Goal: Information Seeking & Learning: Check status

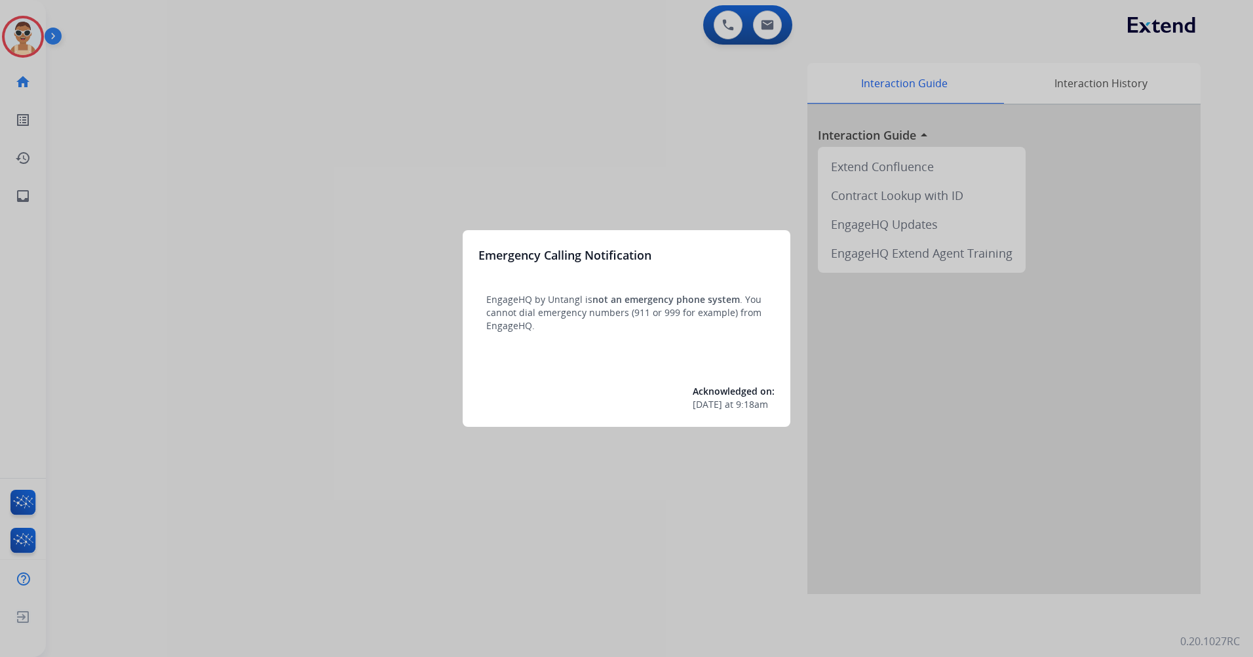
click at [322, 267] on div at bounding box center [626, 328] width 1253 height 657
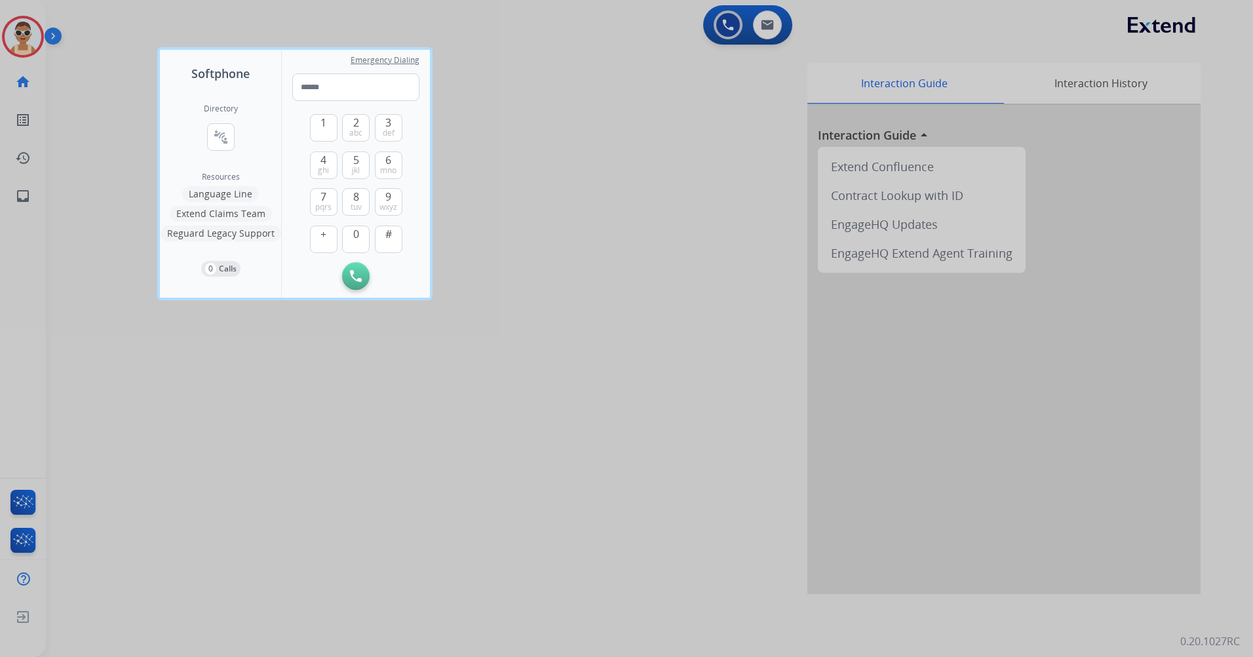
drag, startPoint x: 409, startPoint y: 443, endPoint x: 350, endPoint y: 305, distance: 150.4
click at [406, 439] on div at bounding box center [626, 328] width 1253 height 657
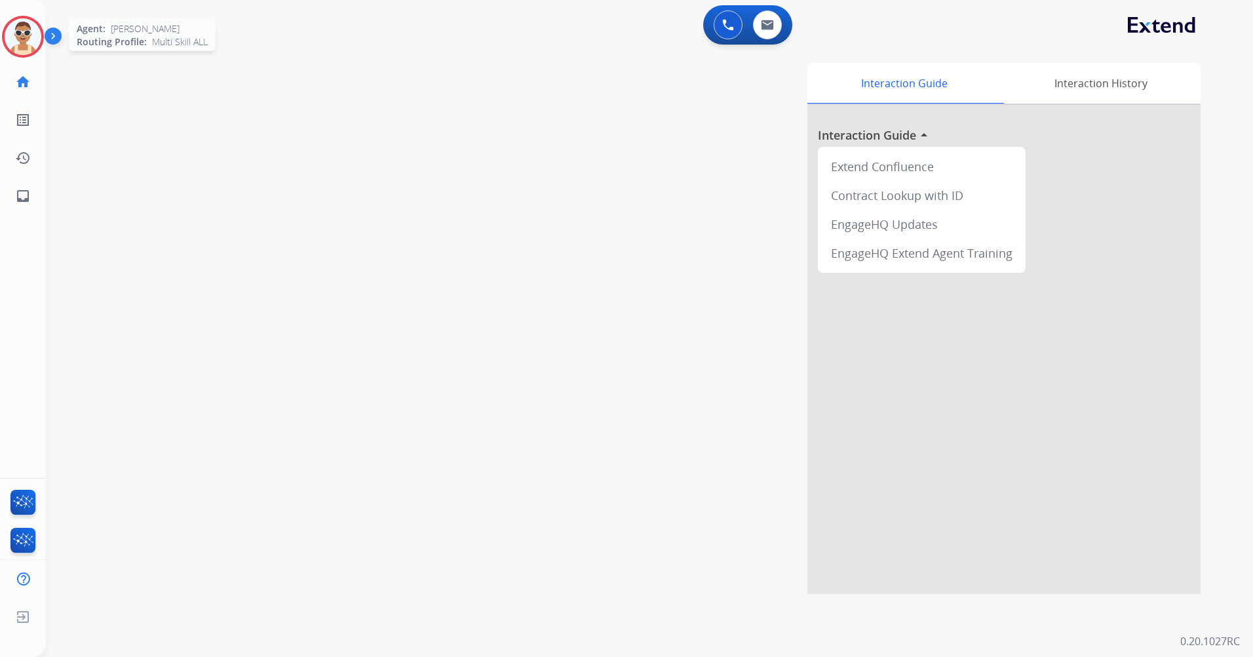
click at [35, 26] on img at bounding box center [23, 36] width 37 height 37
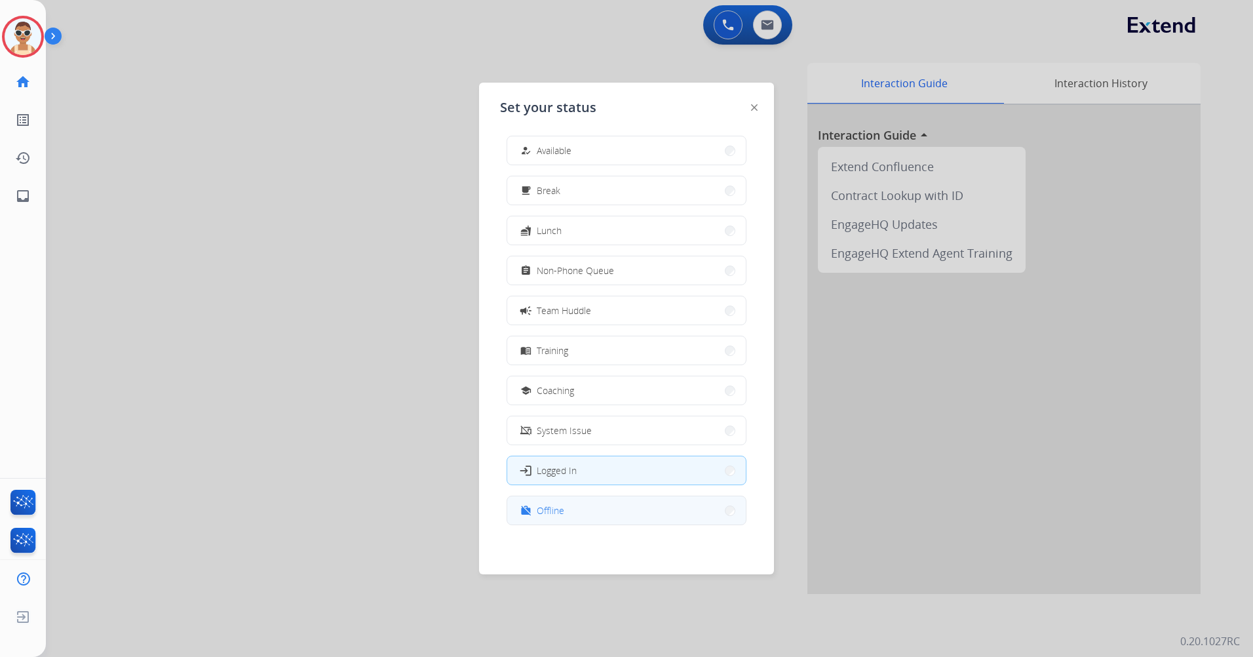
scroll to position [4, 0]
click at [619, 517] on button "work_off Offline" at bounding box center [626, 510] width 239 height 28
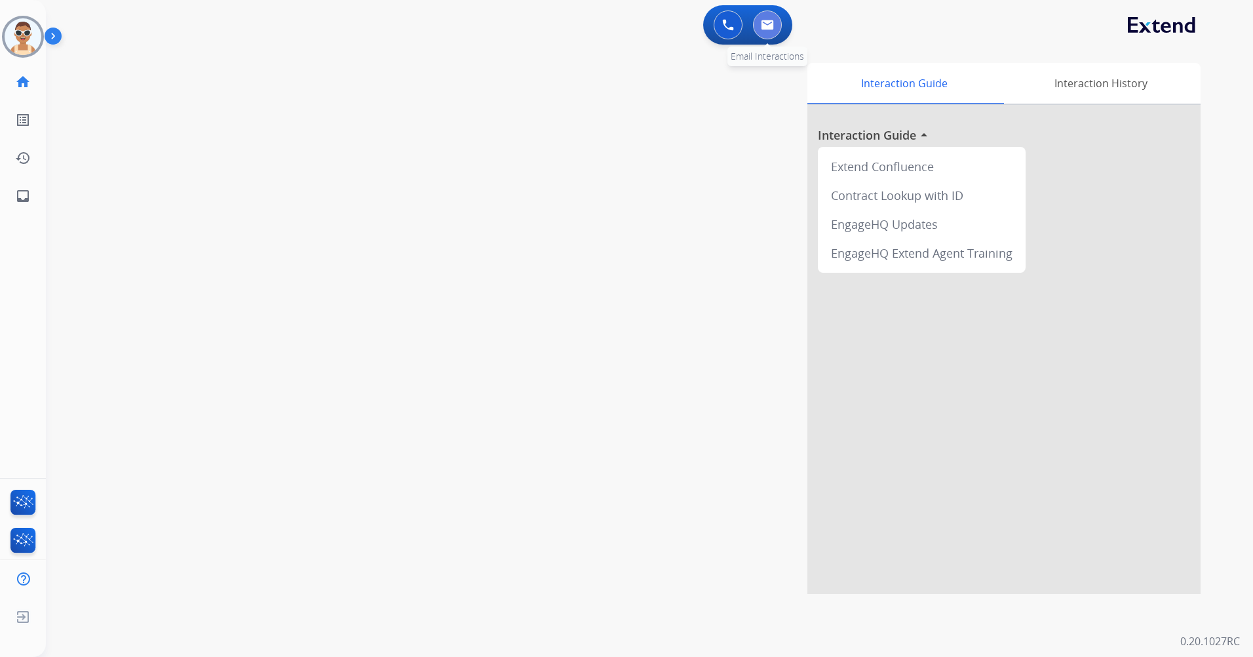
click at [764, 26] on img at bounding box center [767, 25] width 13 height 10
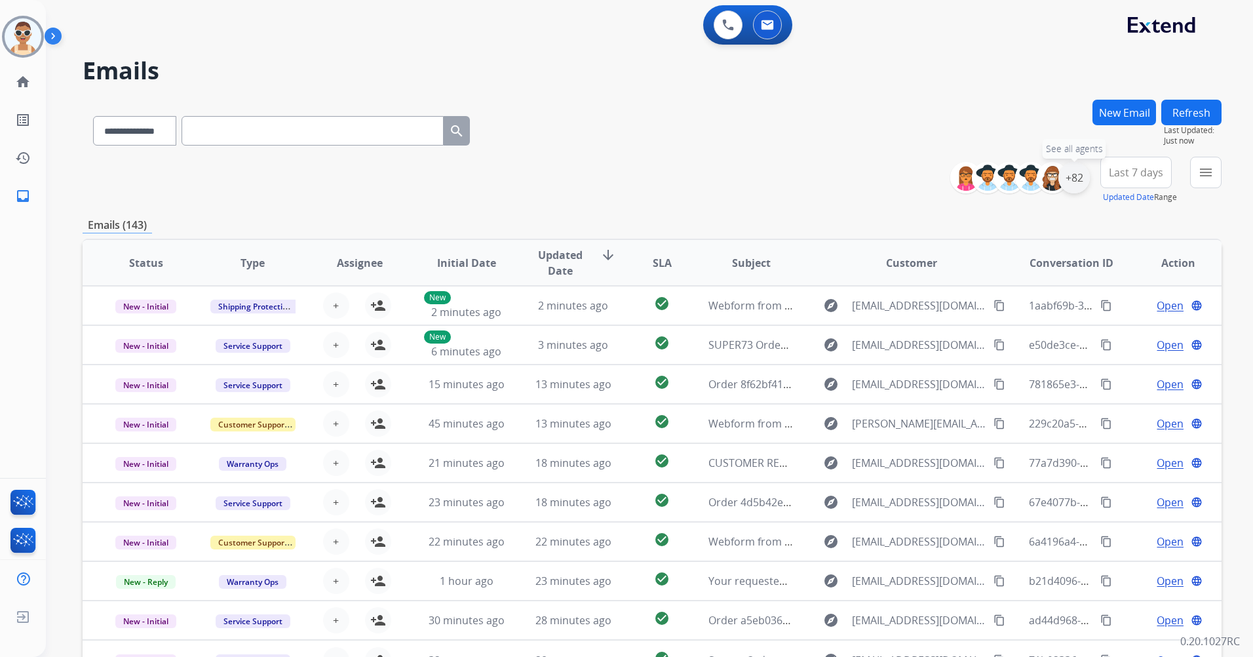
click at [1072, 178] on div "+82" at bounding box center [1074, 177] width 31 height 31
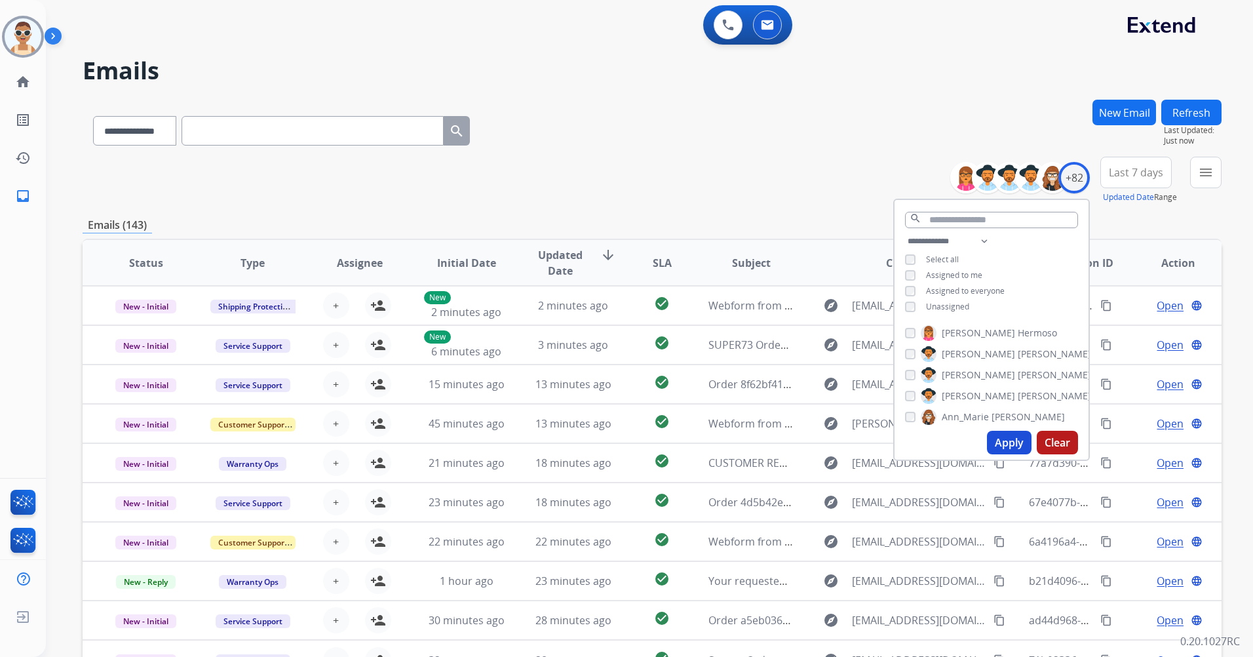
click at [945, 271] on span "Assigned to me" at bounding box center [954, 274] width 56 height 11
click at [1004, 444] on button "Apply" at bounding box center [1009, 443] width 45 height 24
click at [1111, 170] on span "Last 7 days" at bounding box center [1136, 172] width 54 height 5
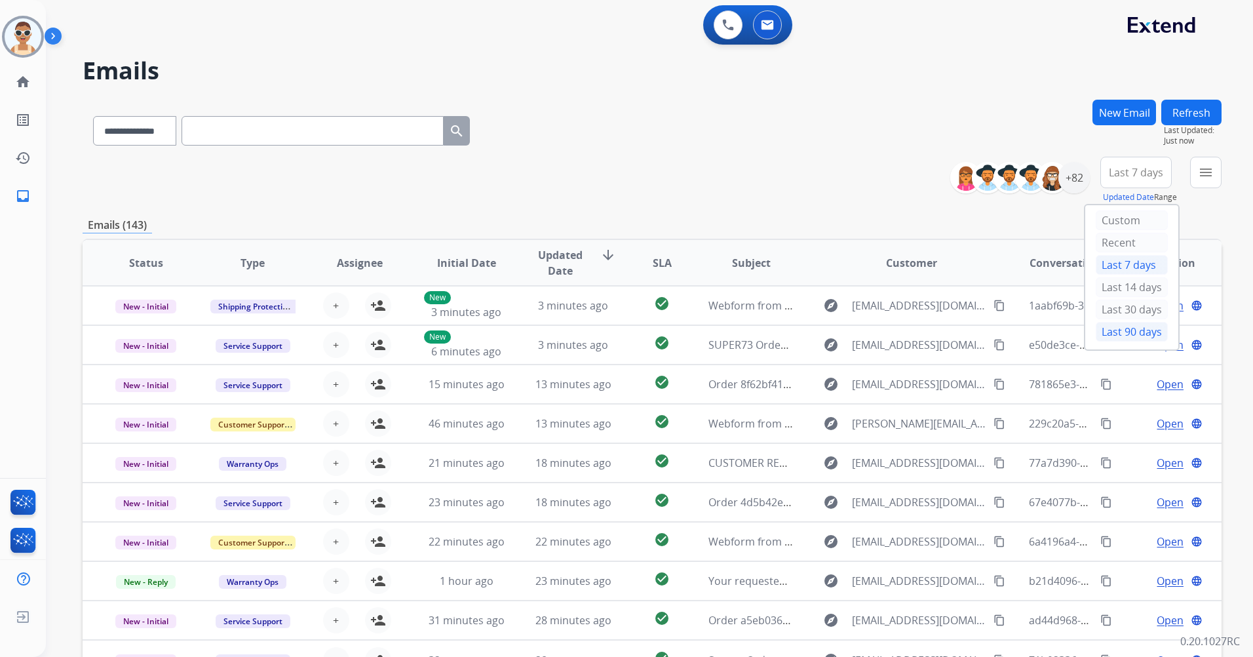
click at [1111, 330] on div "Last 90 days" at bounding box center [1132, 332] width 72 height 20
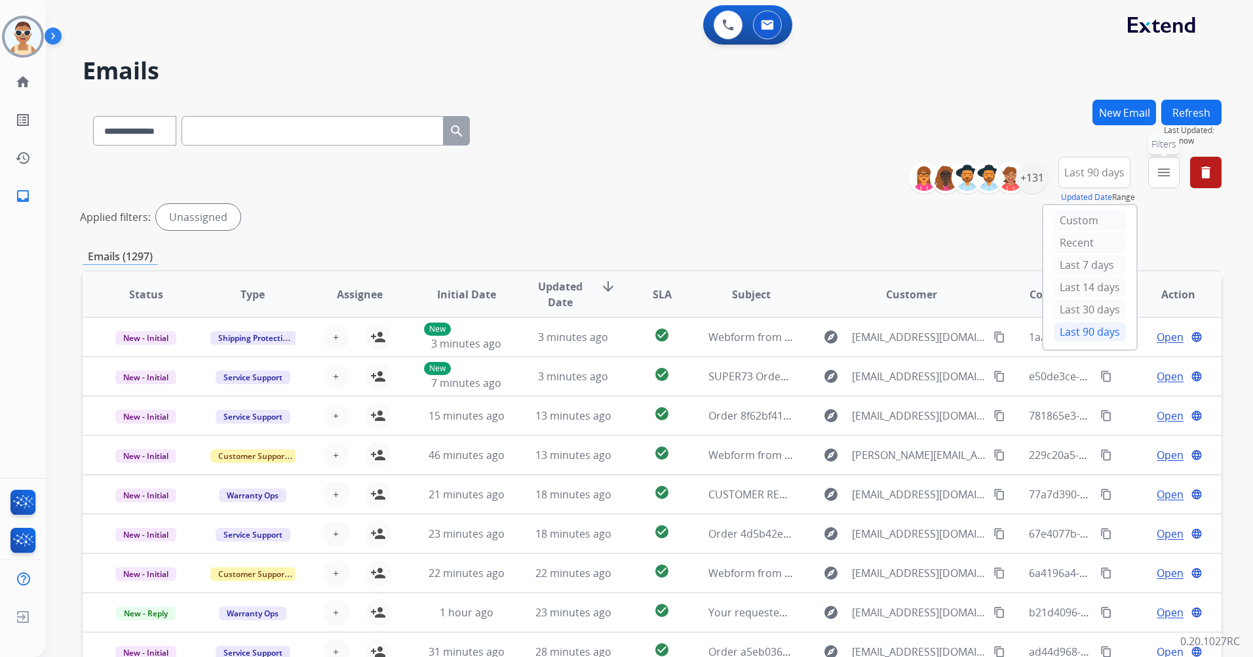
click at [1155, 177] on button "menu Filters" at bounding box center [1164, 172] width 31 height 31
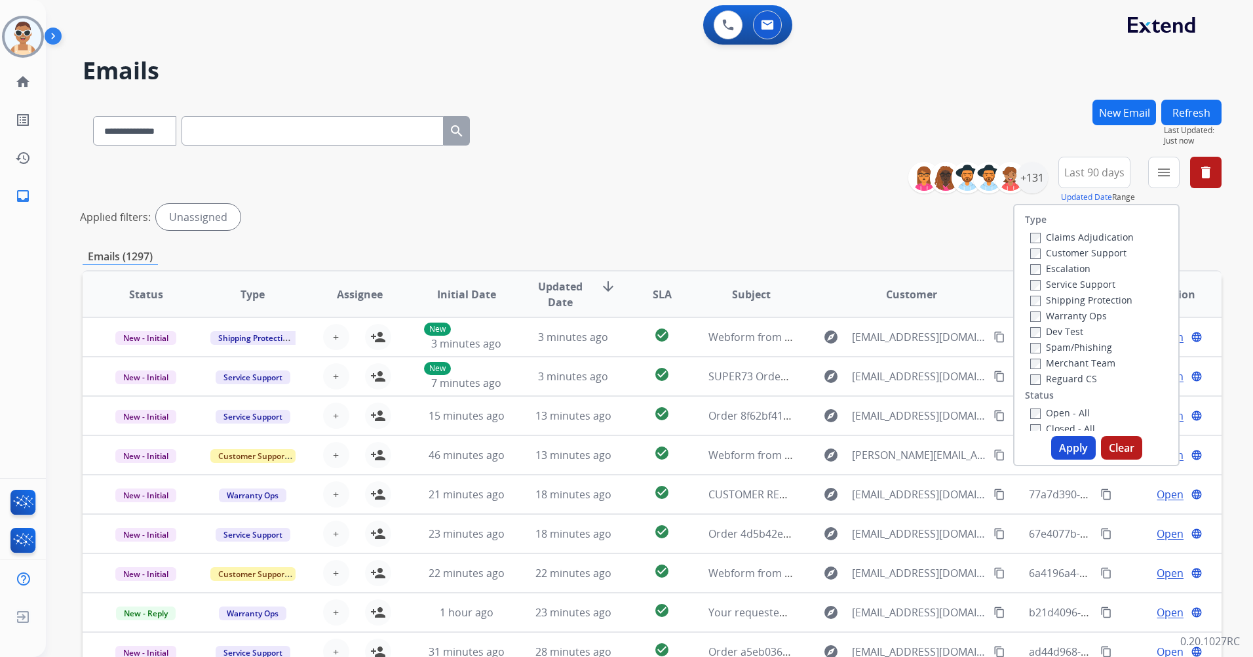
click at [1103, 255] on label "Customer Support" at bounding box center [1079, 252] width 96 height 12
click at [1109, 297] on label "Shipping Protection" at bounding box center [1082, 300] width 102 height 12
click at [1074, 378] on label "Reguard CS" at bounding box center [1064, 378] width 67 height 12
click at [1074, 413] on label "Open - All" at bounding box center [1061, 412] width 60 height 12
click at [1062, 463] on div "Type Claims Adjudication Customer Support Escalation Service Support Shipping P…" at bounding box center [1097, 335] width 167 height 262
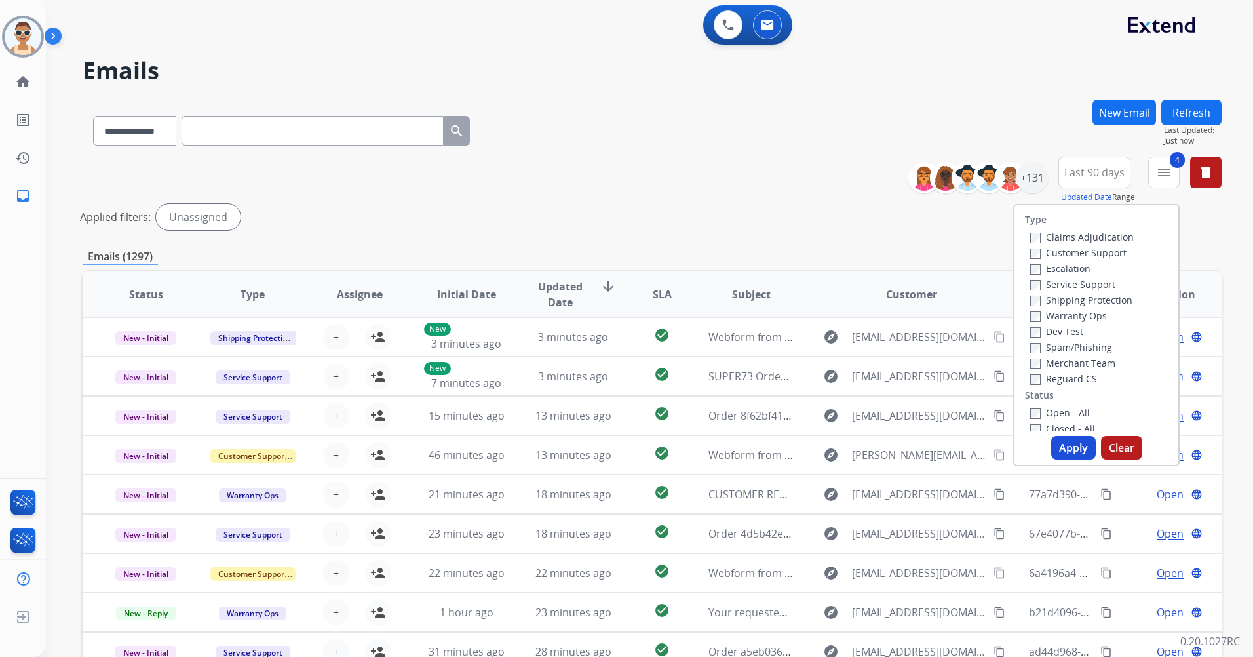
click at [1067, 443] on button "Apply" at bounding box center [1074, 448] width 45 height 24
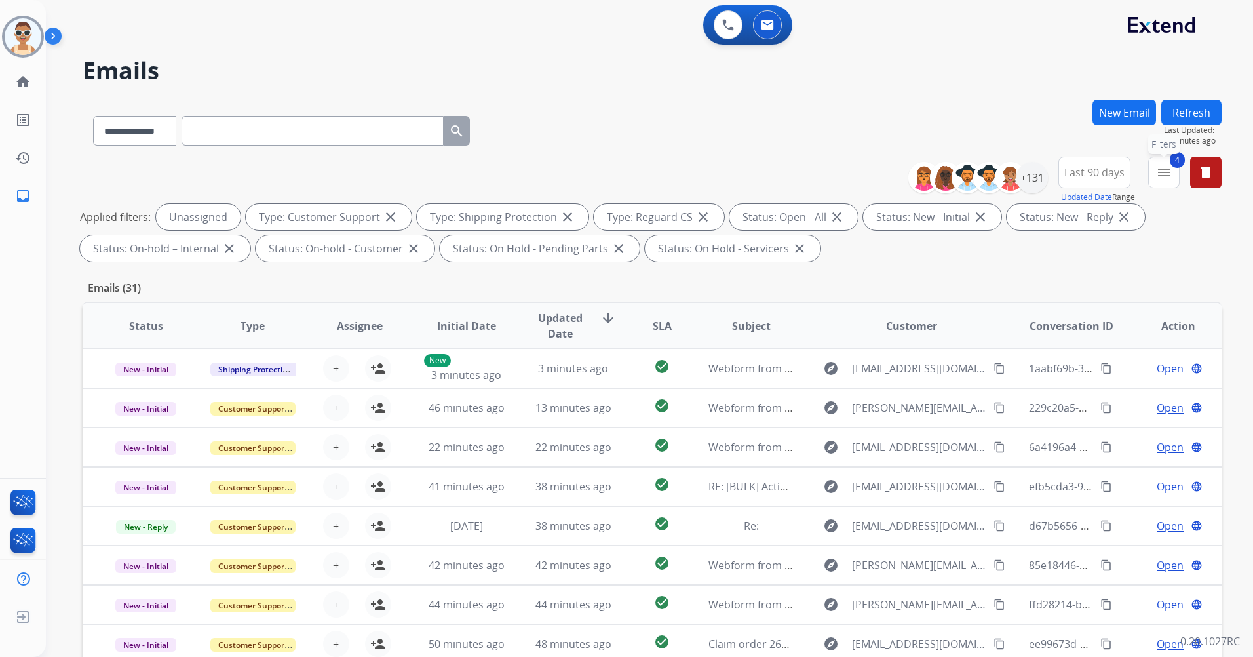
click at [1159, 168] on mat-icon "menu" at bounding box center [1164, 173] width 16 height 16
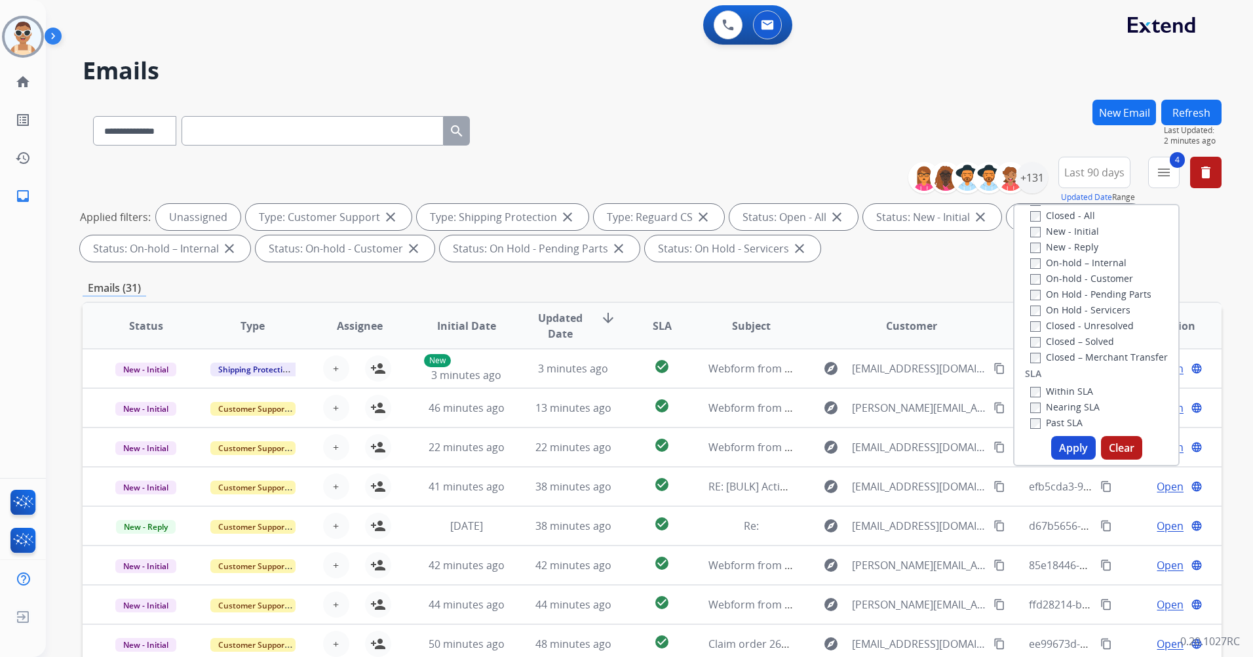
scroll to position [346, 0]
click at [1052, 289] on label "Past SLA" at bounding box center [1057, 289] width 52 height 12
click at [1057, 305] on label "Critical" at bounding box center [1054, 305] width 47 height 12
click at [1057, 447] on button "Apply" at bounding box center [1074, 448] width 45 height 24
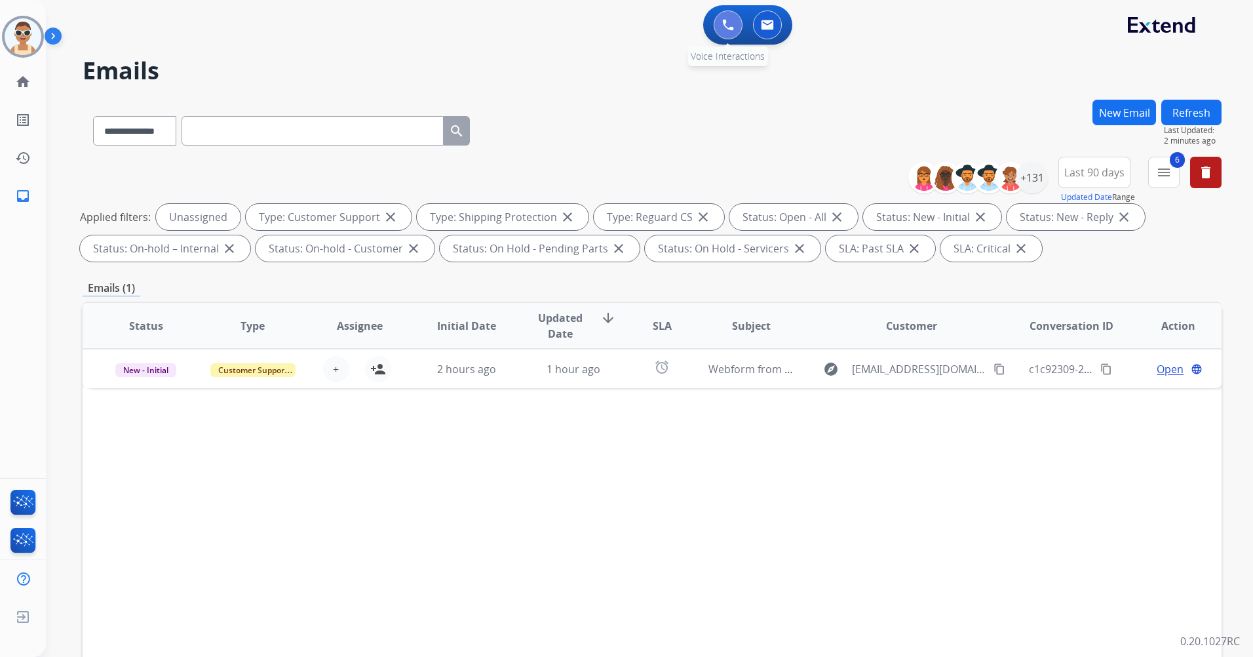
click at [727, 19] on img at bounding box center [728, 25] width 12 height 12
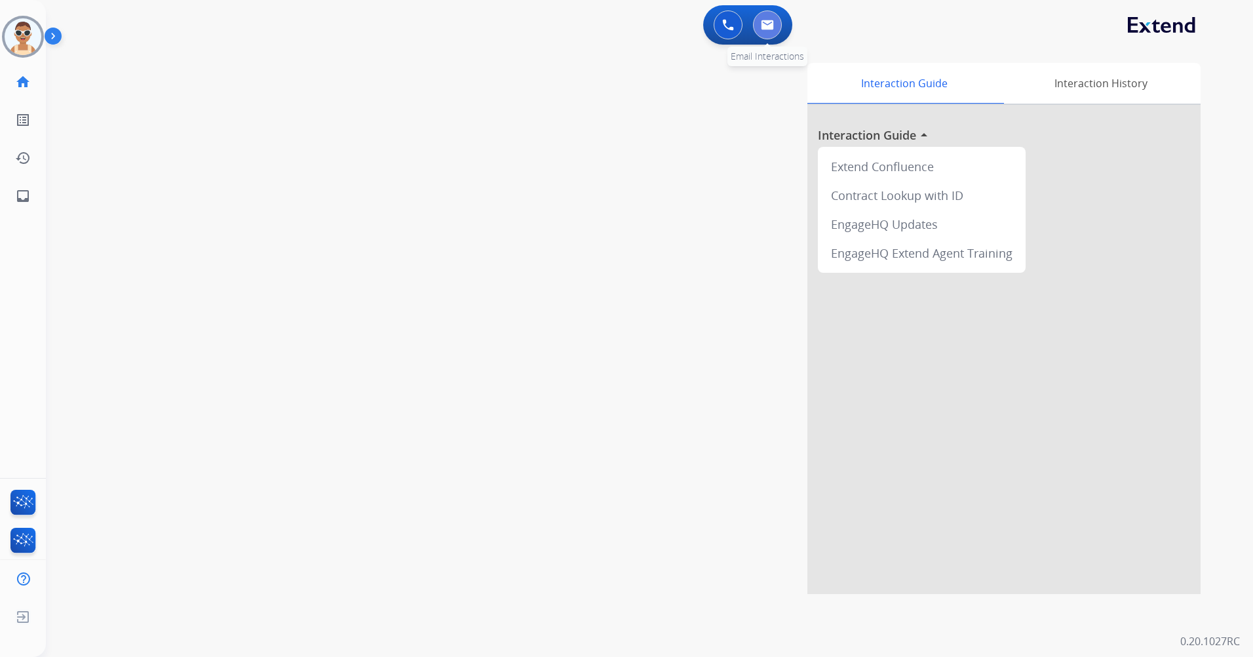
click at [774, 27] on img at bounding box center [767, 25] width 13 height 10
select select "**********"
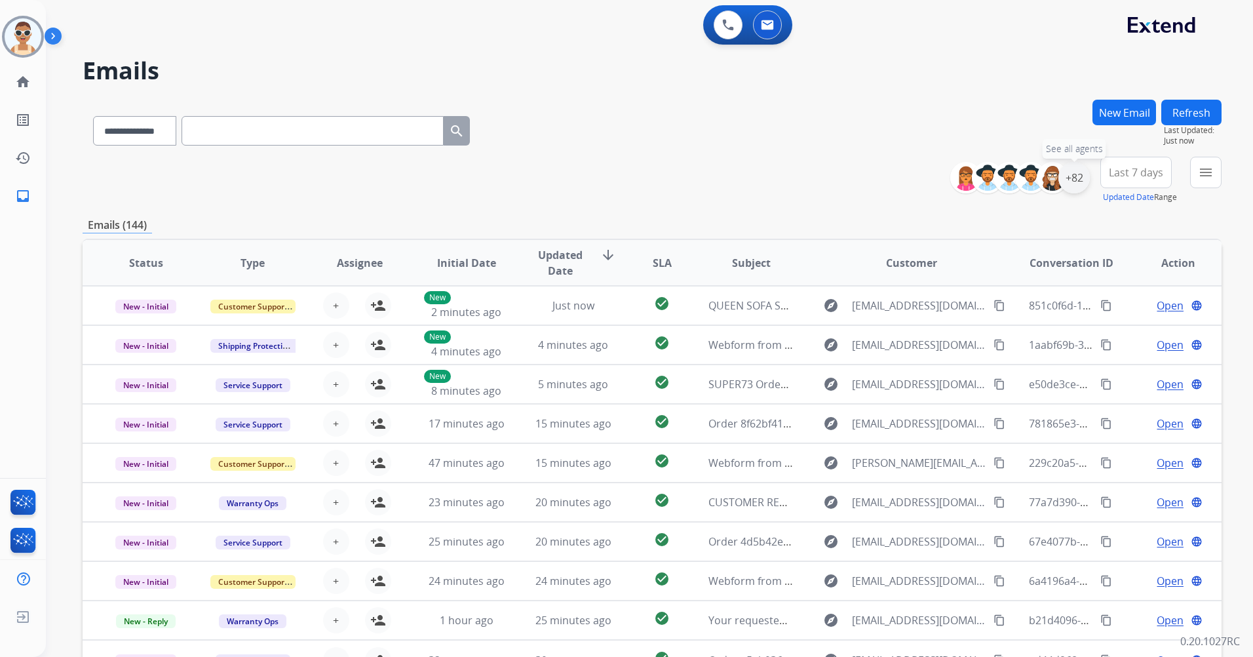
click at [1074, 181] on div "+82" at bounding box center [1074, 177] width 31 height 31
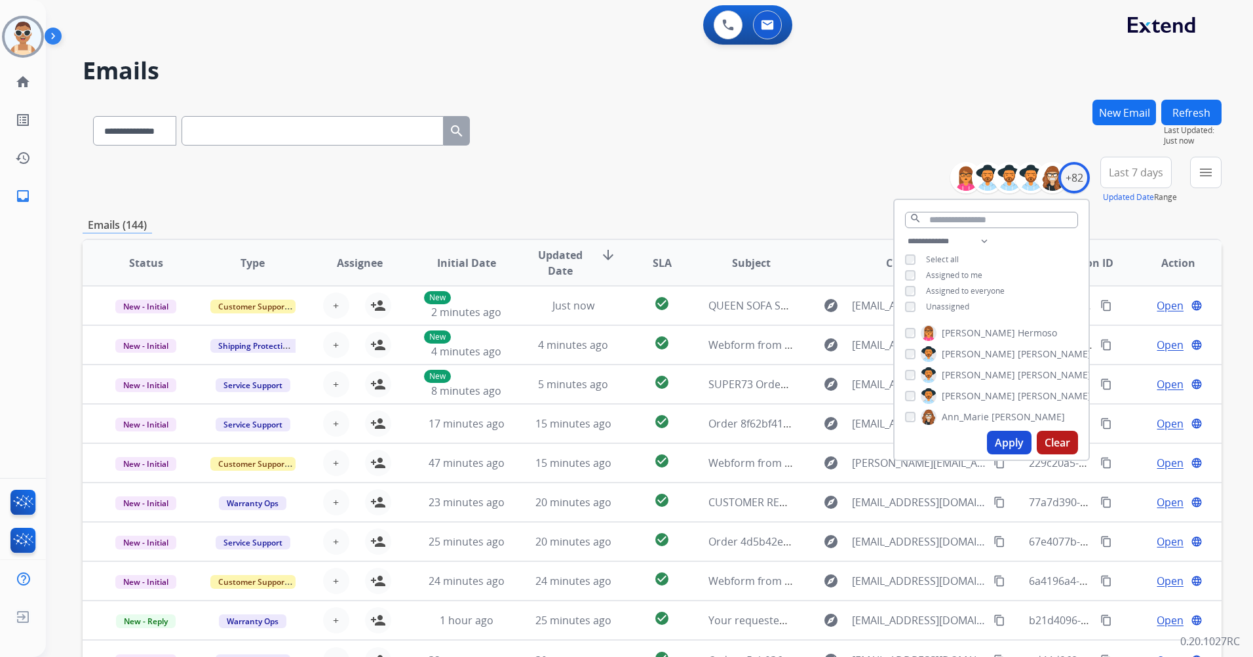
click at [958, 272] on span "Assigned to me" at bounding box center [954, 274] width 56 height 11
click at [955, 313] on div "**********" at bounding box center [992, 275] width 194 height 84
click at [966, 299] on div "**********" at bounding box center [992, 275] width 194 height 84
click at [964, 306] on span "Unassigned" at bounding box center [947, 306] width 43 height 11
click at [987, 245] on select "**********" at bounding box center [950, 241] width 90 height 16
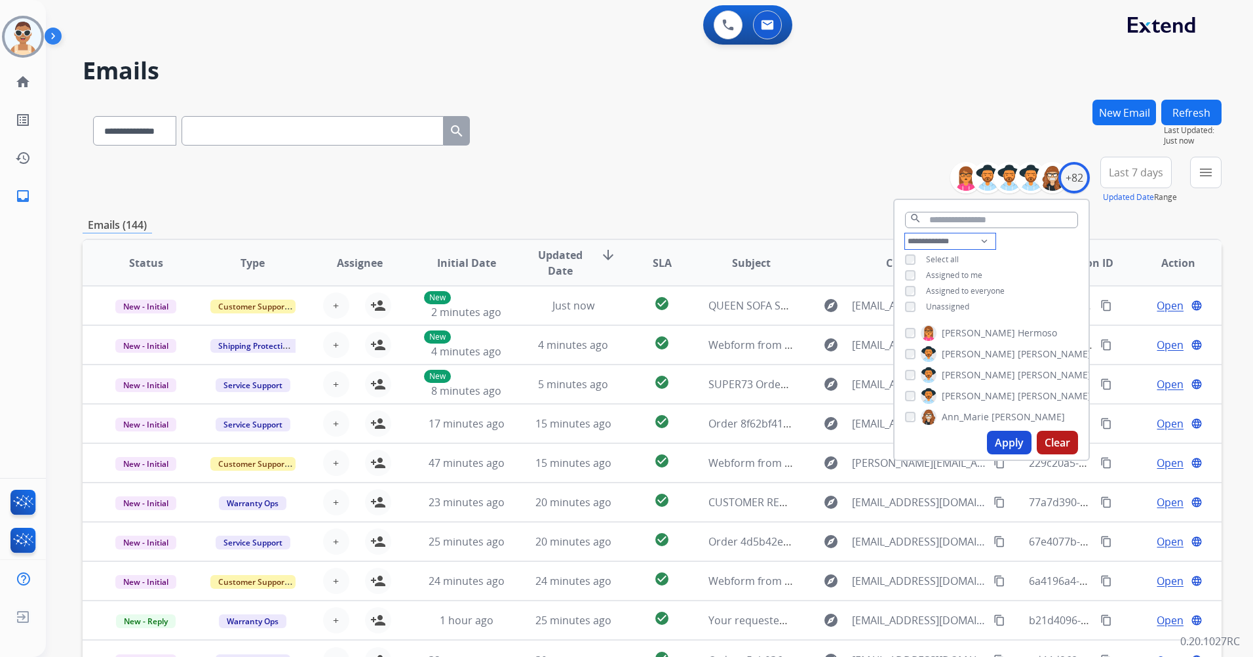
select select "**********"
click at [905, 233] on select "**********" at bounding box center [950, 241] width 90 height 16
click at [979, 269] on span "Assigned to everyone" at bounding box center [965, 274] width 79 height 11
click at [1012, 441] on button "Apply" at bounding box center [1009, 443] width 45 height 24
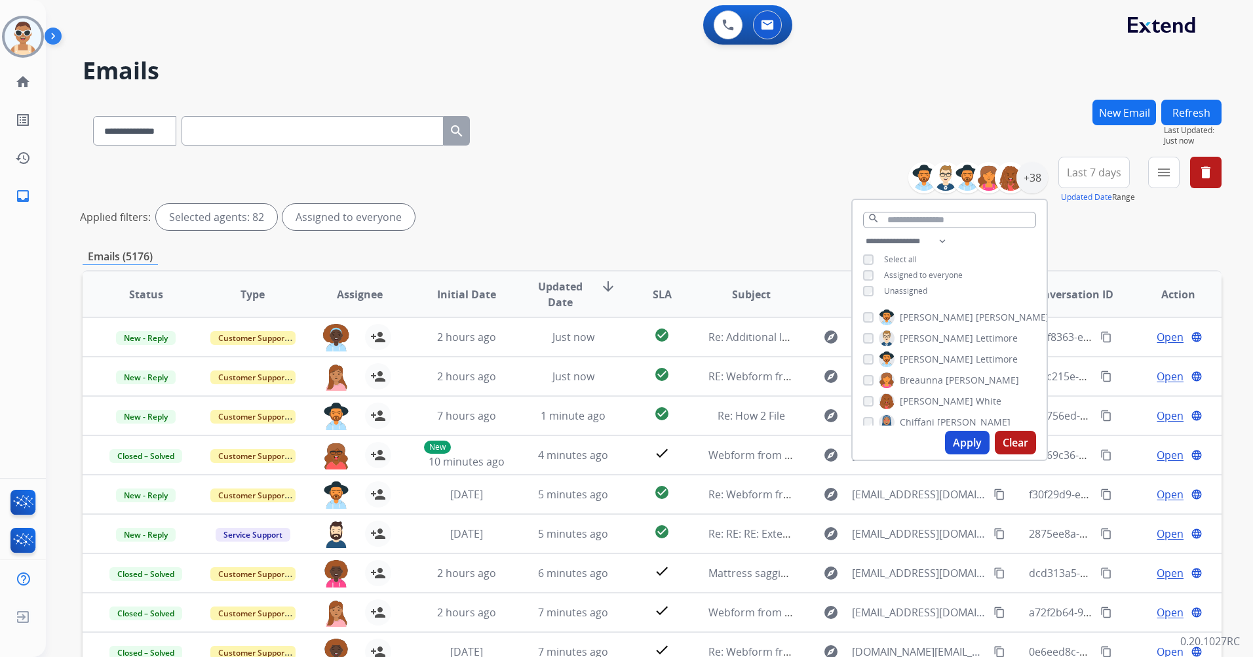
drag, startPoint x: 963, startPoint y: 433, endPoint x: 776, endPoint y: 271, distance: 247.2
click at [964, 433] on button "Apply" at bounding box center [967, 443] width 45 height 24
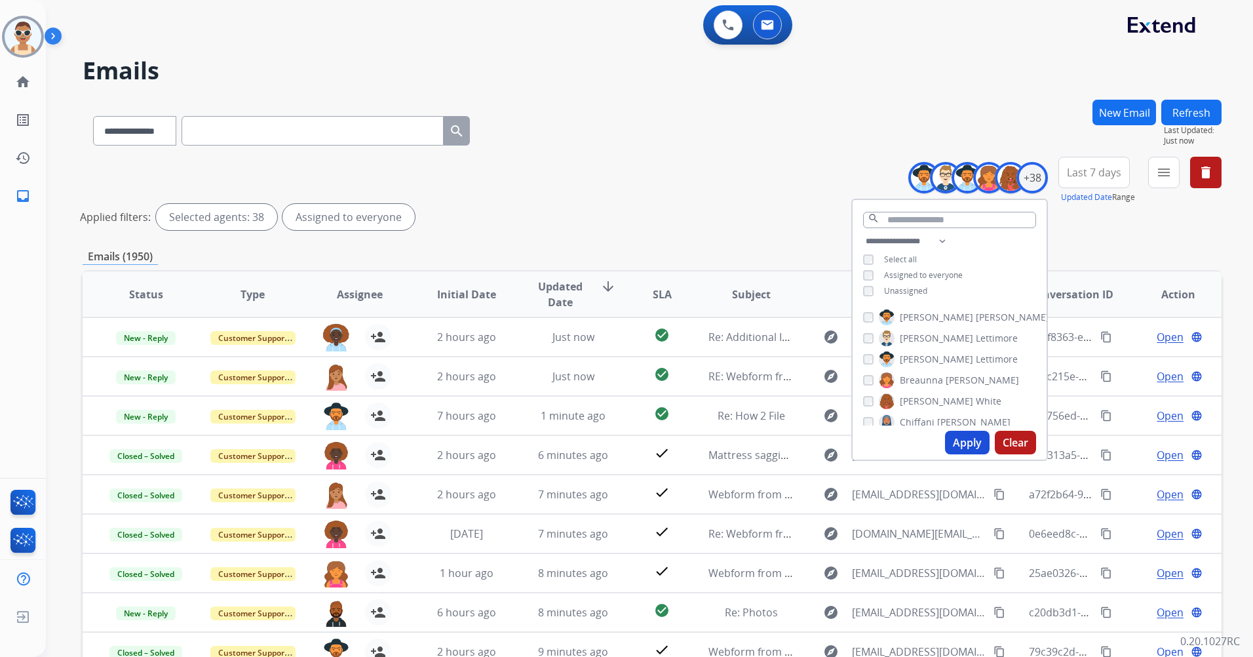
click at [1098, 173] on span "Last 7 days" at bounding box center [1094, 172] width 54 height 5
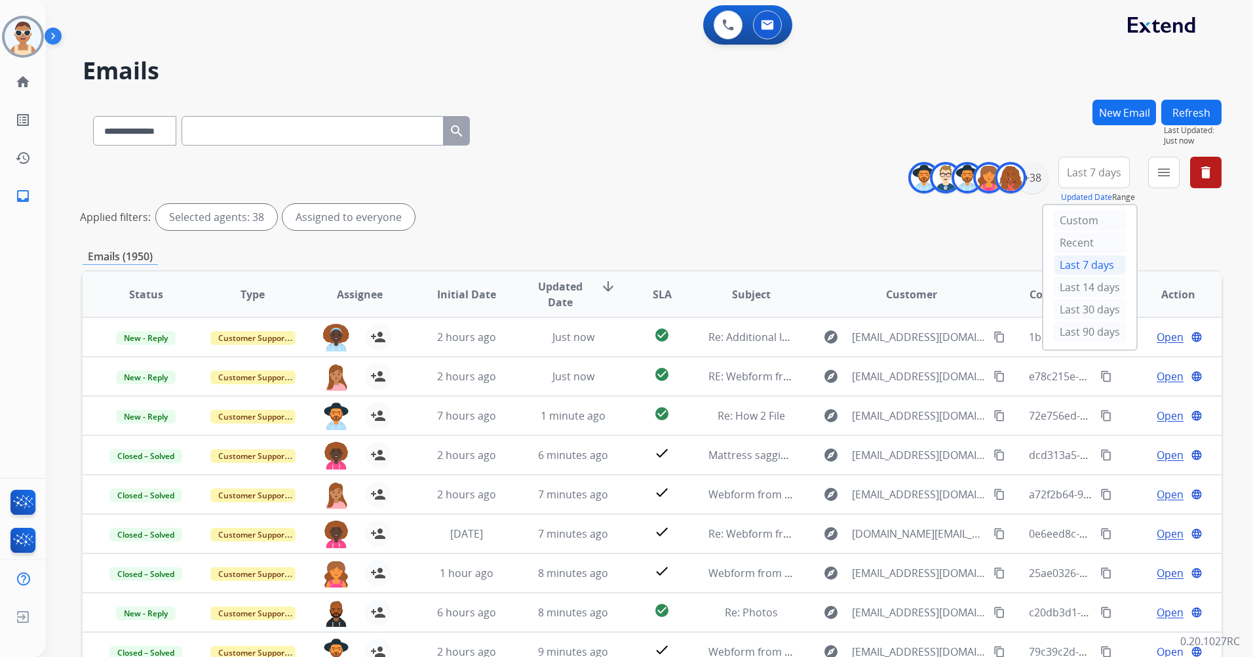
drag, startPoint x: 1107, startPoint y: 328, endPoint x: 1092, endPoint y: 317, distance: 18.4
click at [1106, 328] on div "Last 90 days" at bounding box center [1090, 332] width 72 height 20
click at [1172, 171] on button "menu Filters" at bounding box center [1164, 172] width 31 height 31
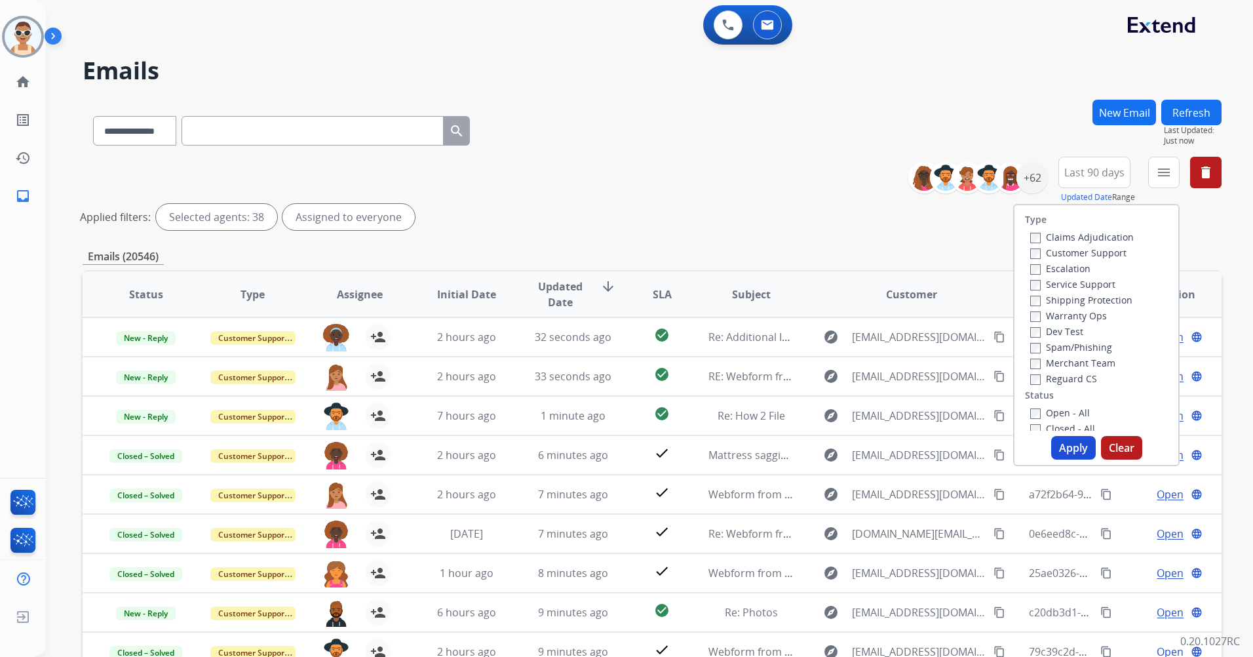
click at [1113, 246] on label "Customer Support" at bounding box center [1079, 252] width 96 height 12
click at [1114, 296] on label "Shipping Protection" at bounding box center [1082, 300] width 102 height 12
click at [1082, 382] on label "Reguard CS" at bounding box center [1064, 378] width 67 height 12
click at [1063, 413] on label "Open - All" at bounding box center [1061, 412] width 60 height 12
drag, startPoint x: 1074, startPoint y: 456, endPoint x: 1053, endPoint y: 458, distance: 21.7
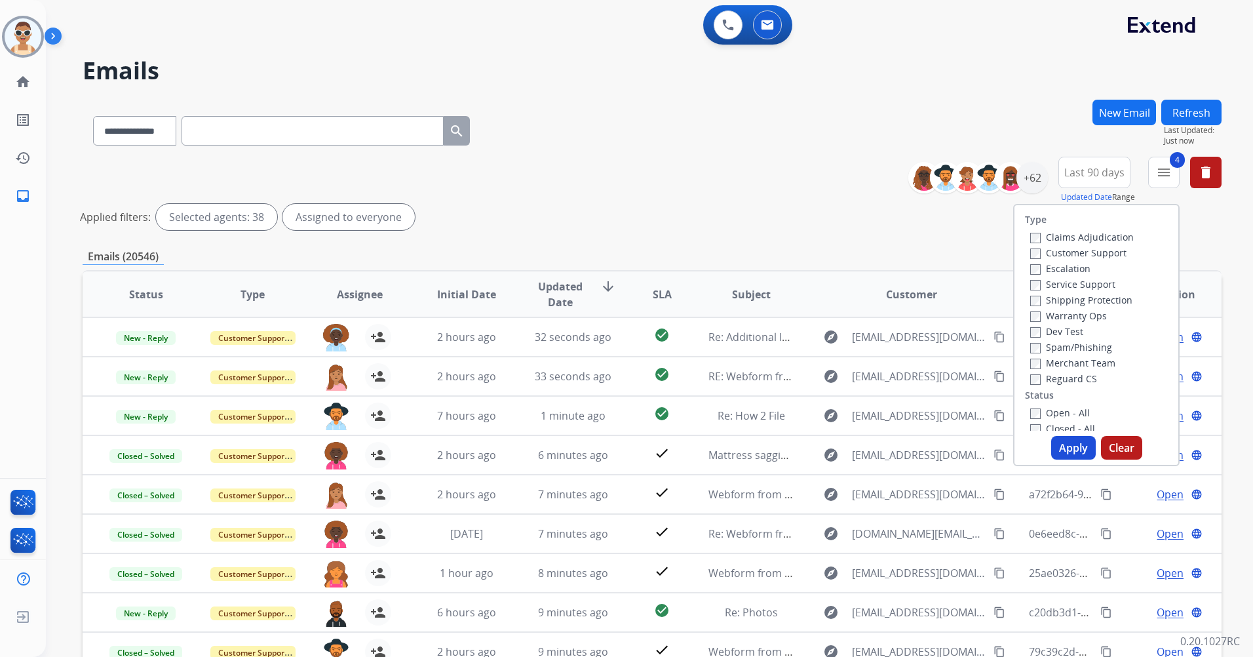
click at [1067, 456] on button "Apply" at bounding box center [1074, 448] width 45 height 24
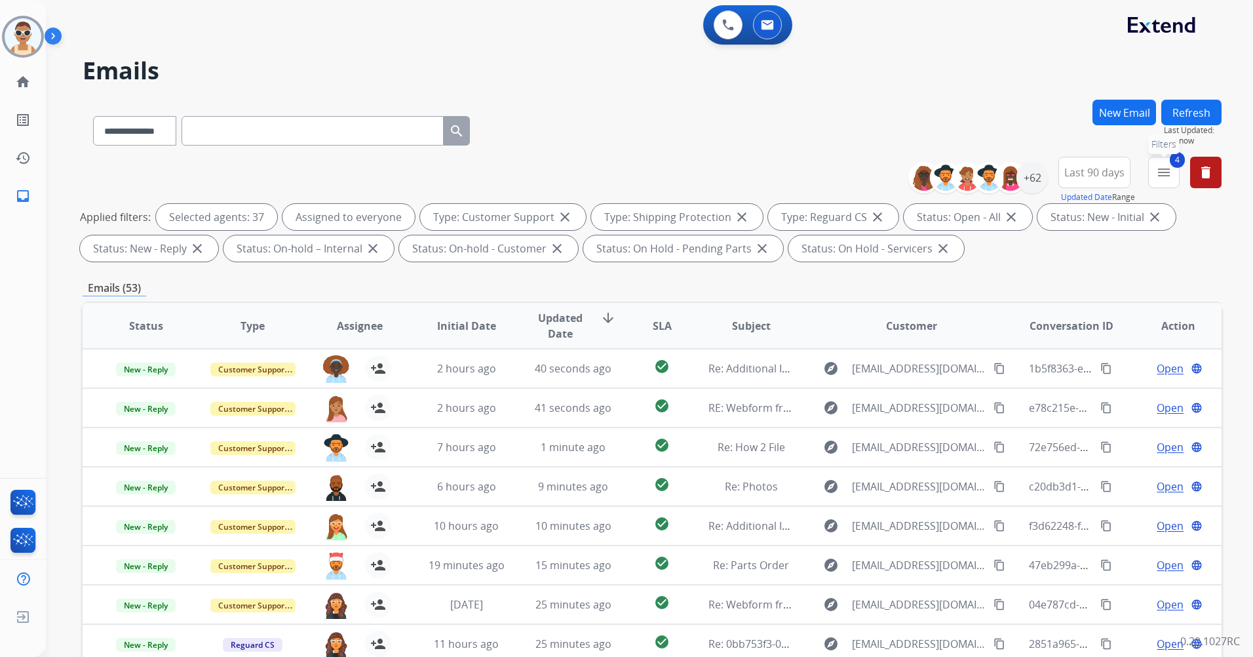
click at [1173, 179] on button "4 menu Filters" at bounding box center [1164, 172] width 31 height 31
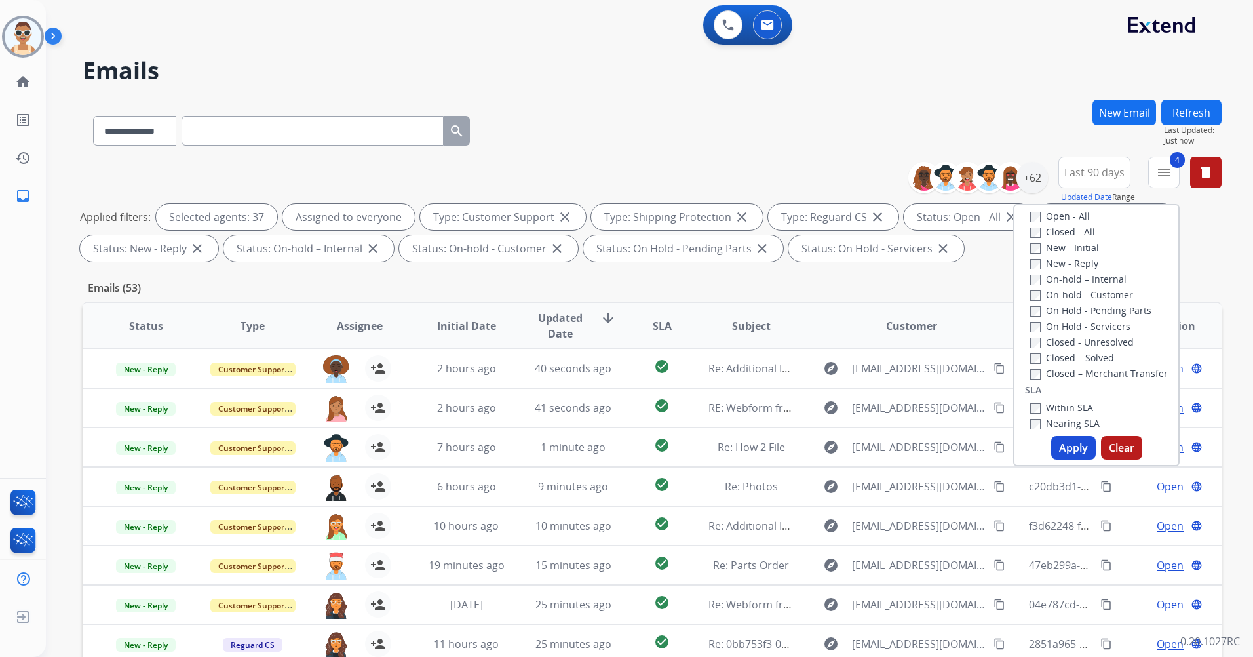
scroll to position [262, 0]
click at [1071, 374] on label "Past SLA" at bounding box center [1057, 373] width 52 height 12
click at [1055, 395] on label "Critical" at bounding box center [1054, 389] width 47 height 12
click at [1083, 450] on button "Apply" at bounding box center [1074, 448] width 45 height 24
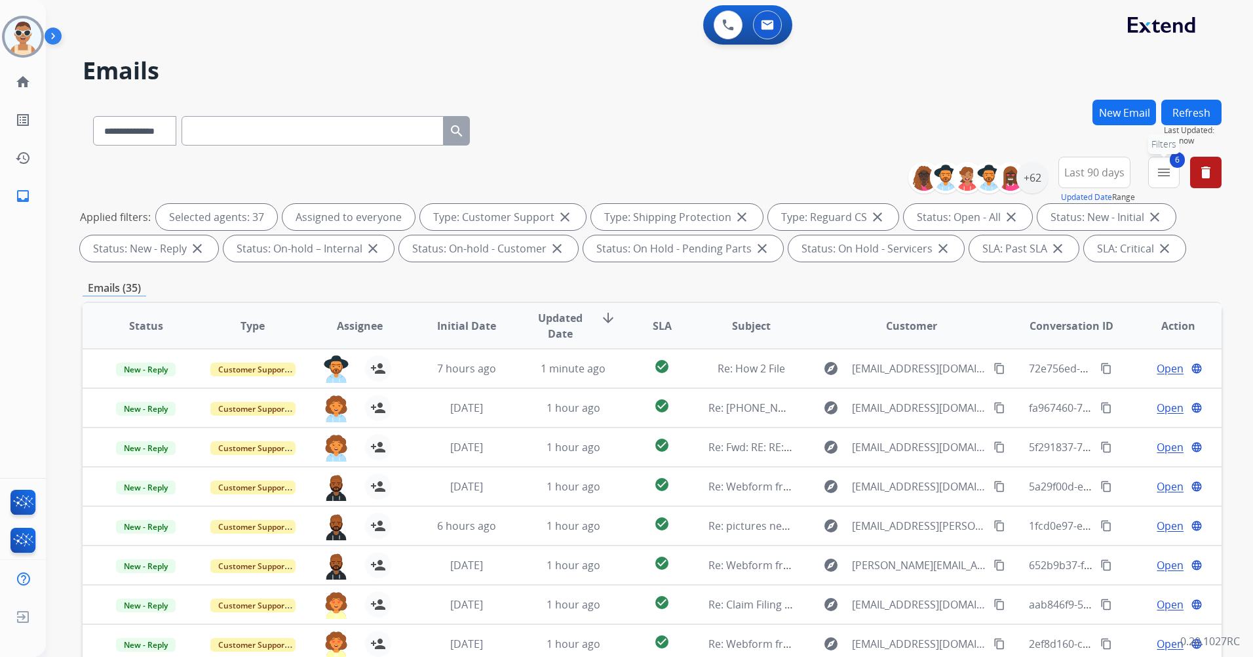
click at [1155, 173] on button "6 menu Filters" at bounding box center [1164, 172] width 31 height 31
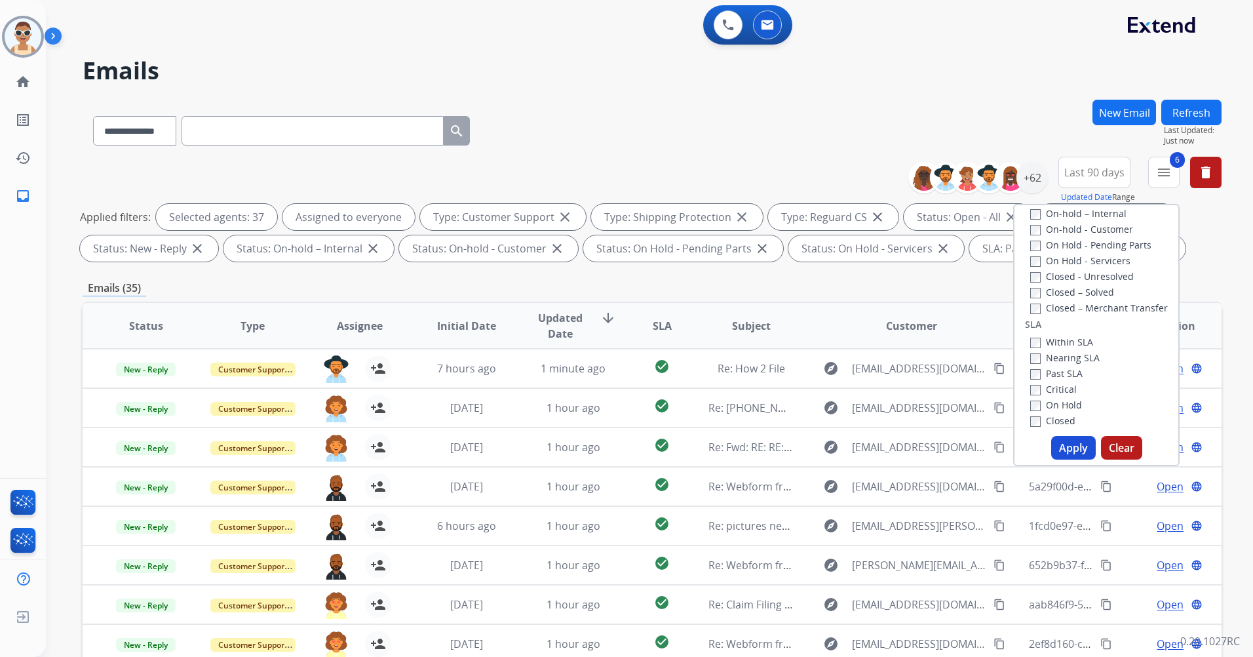
click at [1064, 372] on label "Past SLA" at bounding box center [1057, 373] width 52 height 12
click at [1061, 383] on label "Critical" at bounding box center [1054, 389] width 47 height 12
click at [1069, 445] on button "Apply" at bounding box center [1074, 448] width 45 height 24
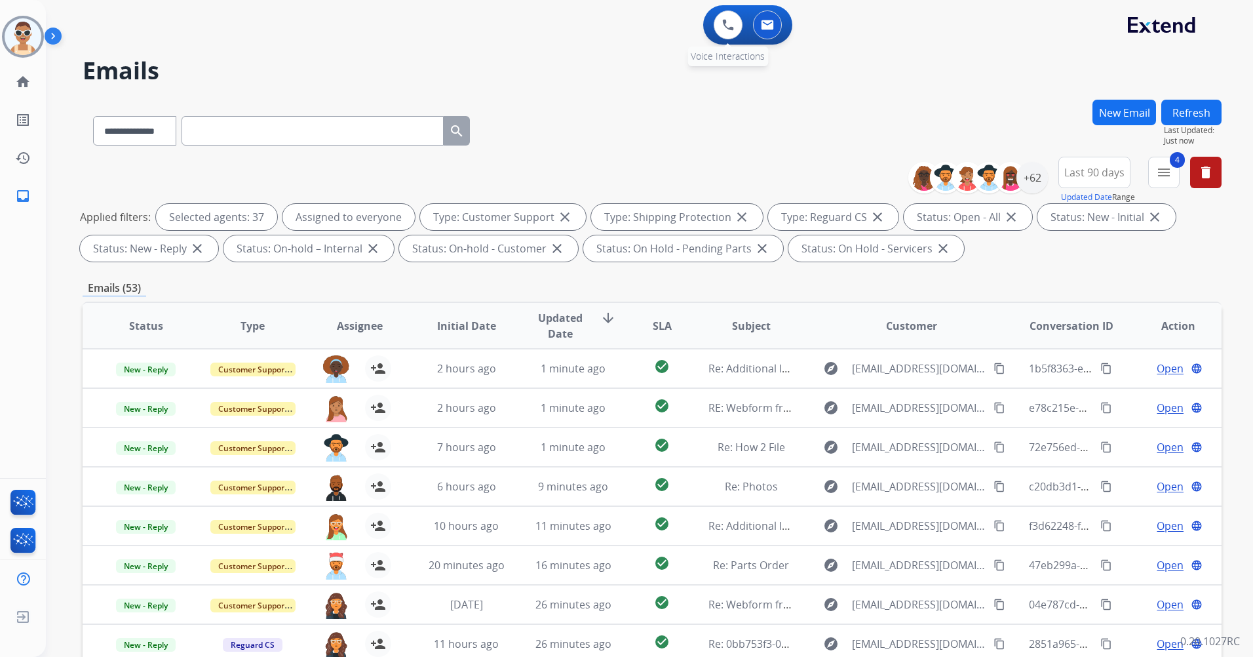
click at [711, 30] on div "0 Voice Interactions" at bounding box center [728, 24] width 39 height 29
drag, startPoint x: 764, startPoint y: 17, endPoint x: 808, endPoint y: 60, distance: 61.2
click at [765, 17] on button at bounding box center [767, 24] width 29 height 29
